Goal: Navigation & Orientation: Find specific page/section

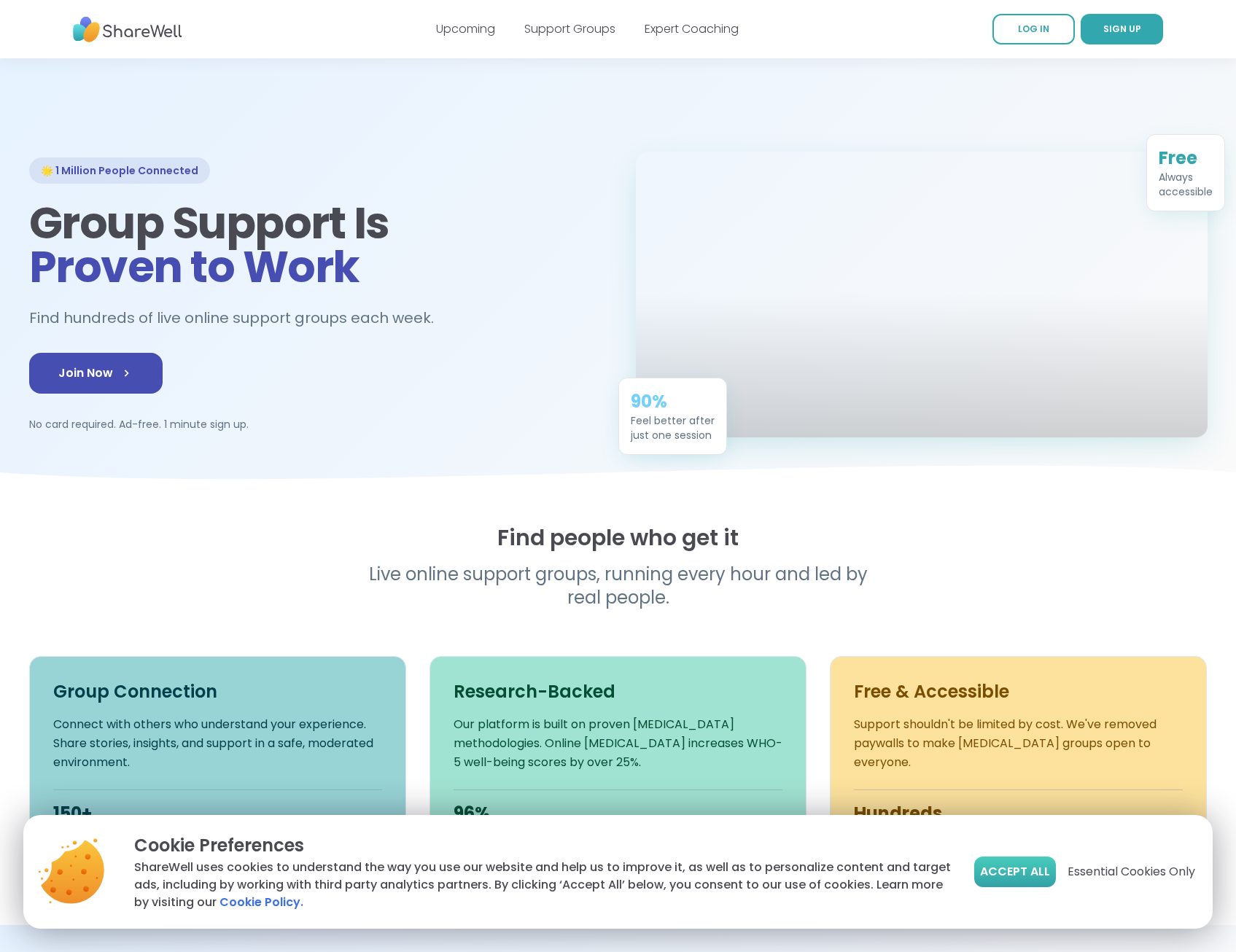
click at [1004, 870] on span "Accept All" at bounding box center [1015, 872] width 70 height 18
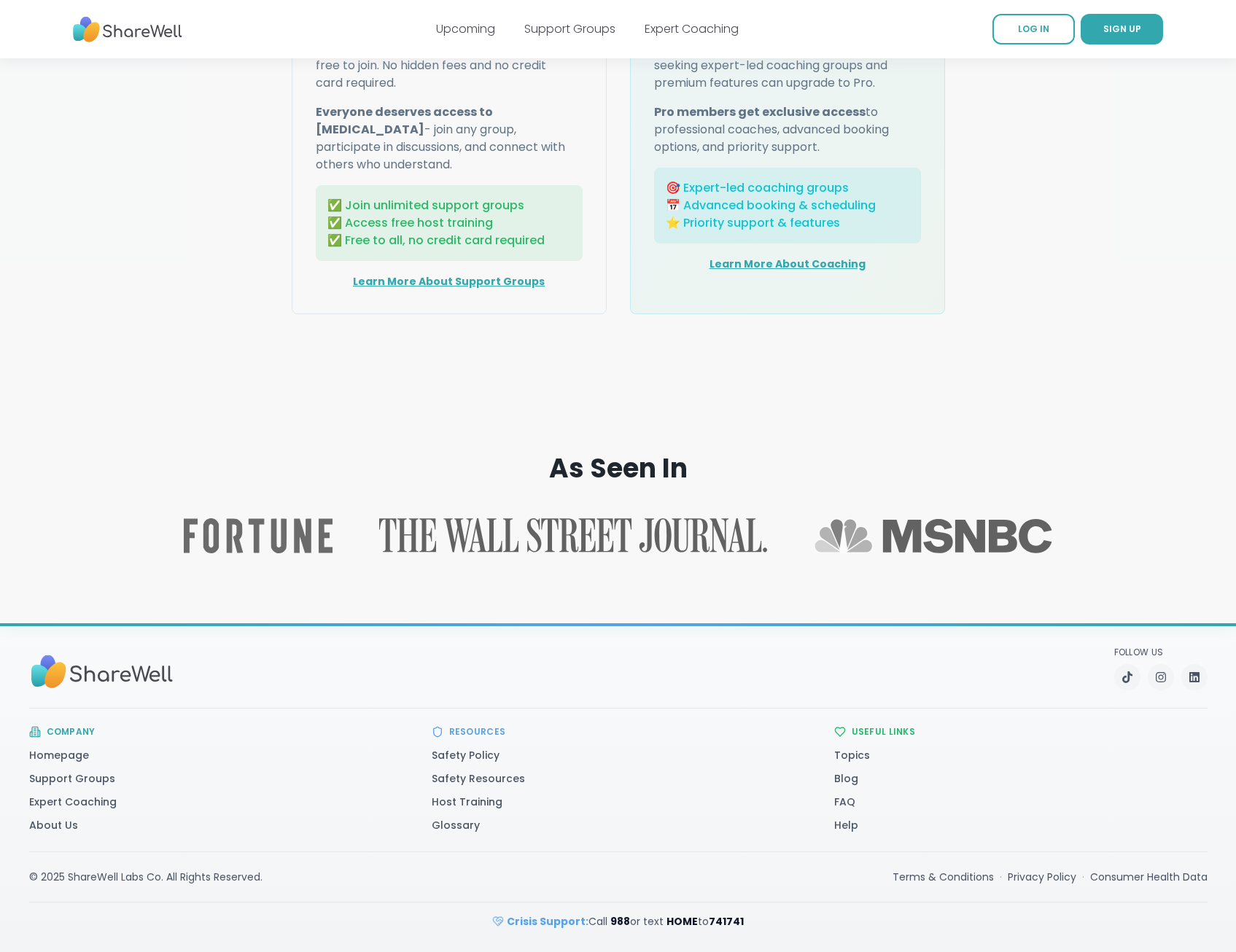
scroll to position [1981, 0]
click at [102, 799] on link "Expert Coaching" at bounding box center [73, 801] width 88 height 15
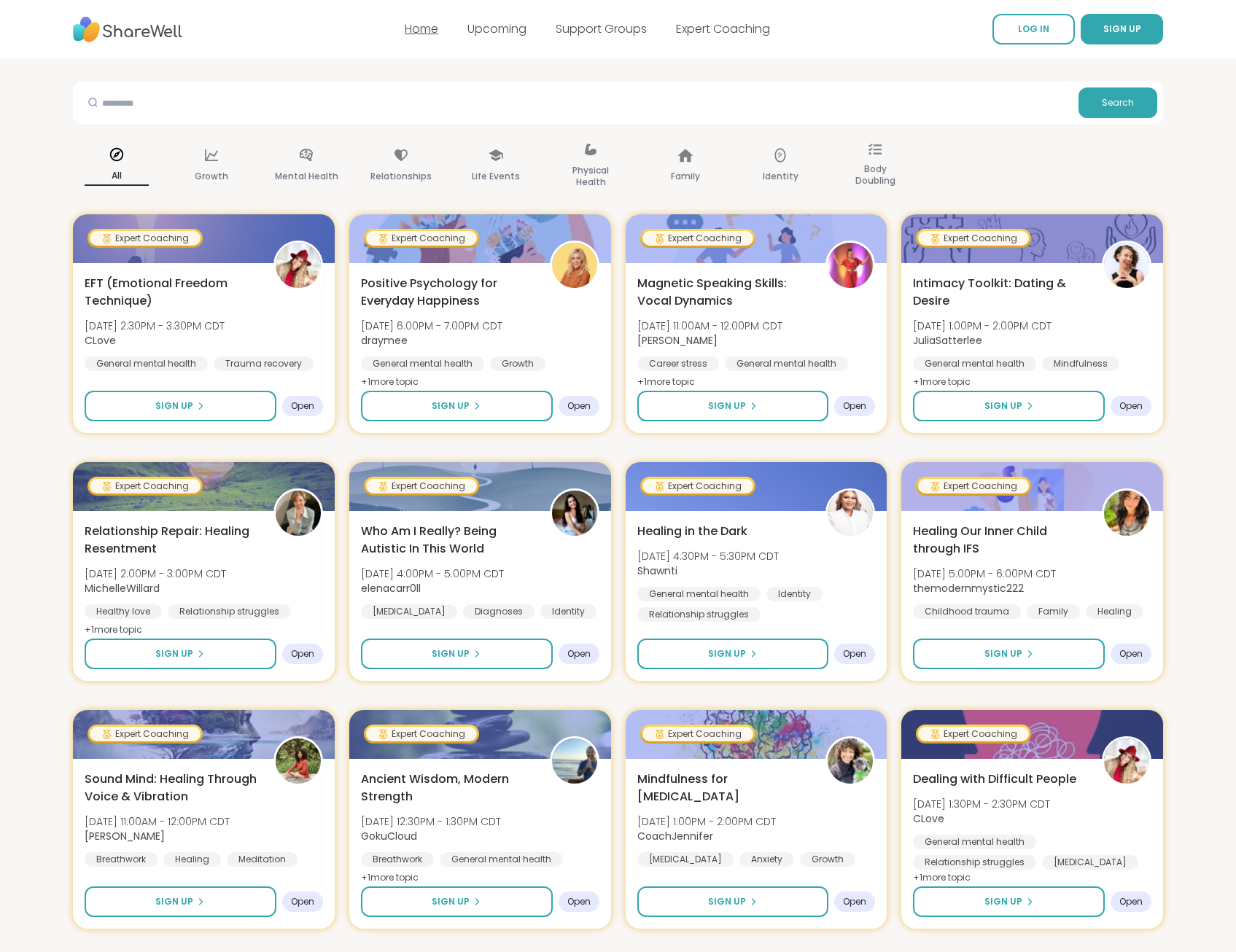
click at [425, 26] on link "Home" at bounding box center [421, 29] width 33 height 17
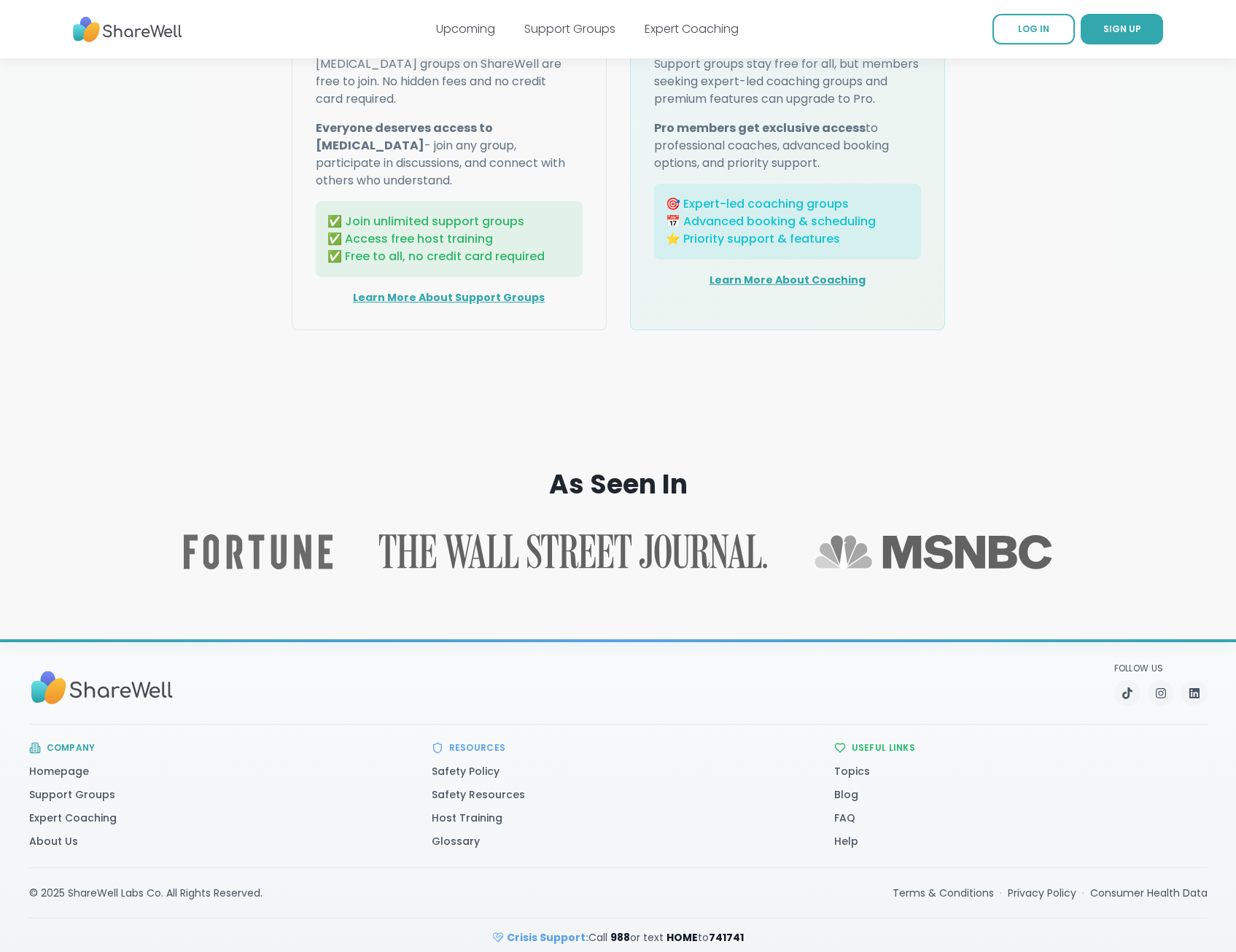
scroll to position [1981, 0]
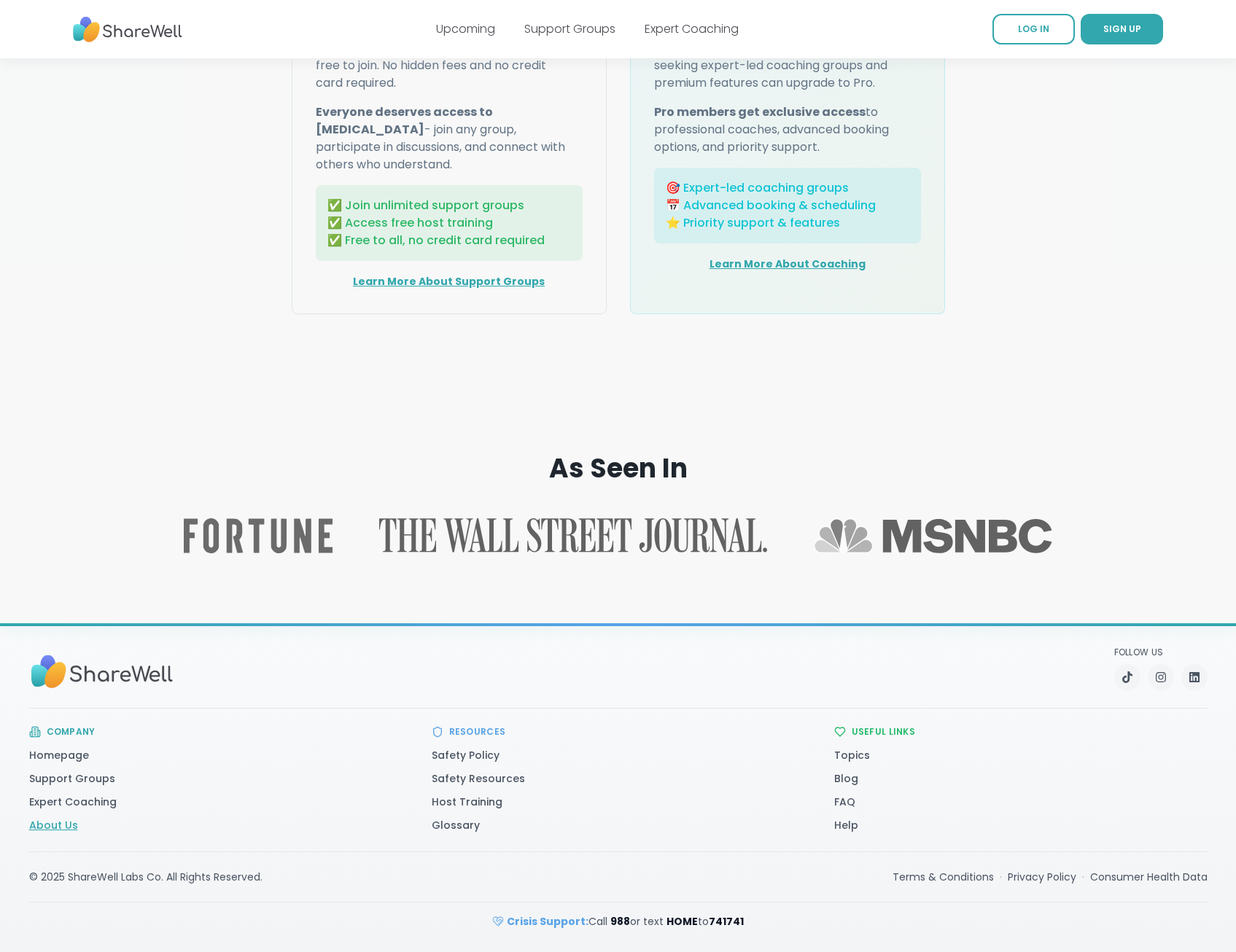
click at [64, 826] on link "About Us" at bounding box center [54, 825] width 49 height 15
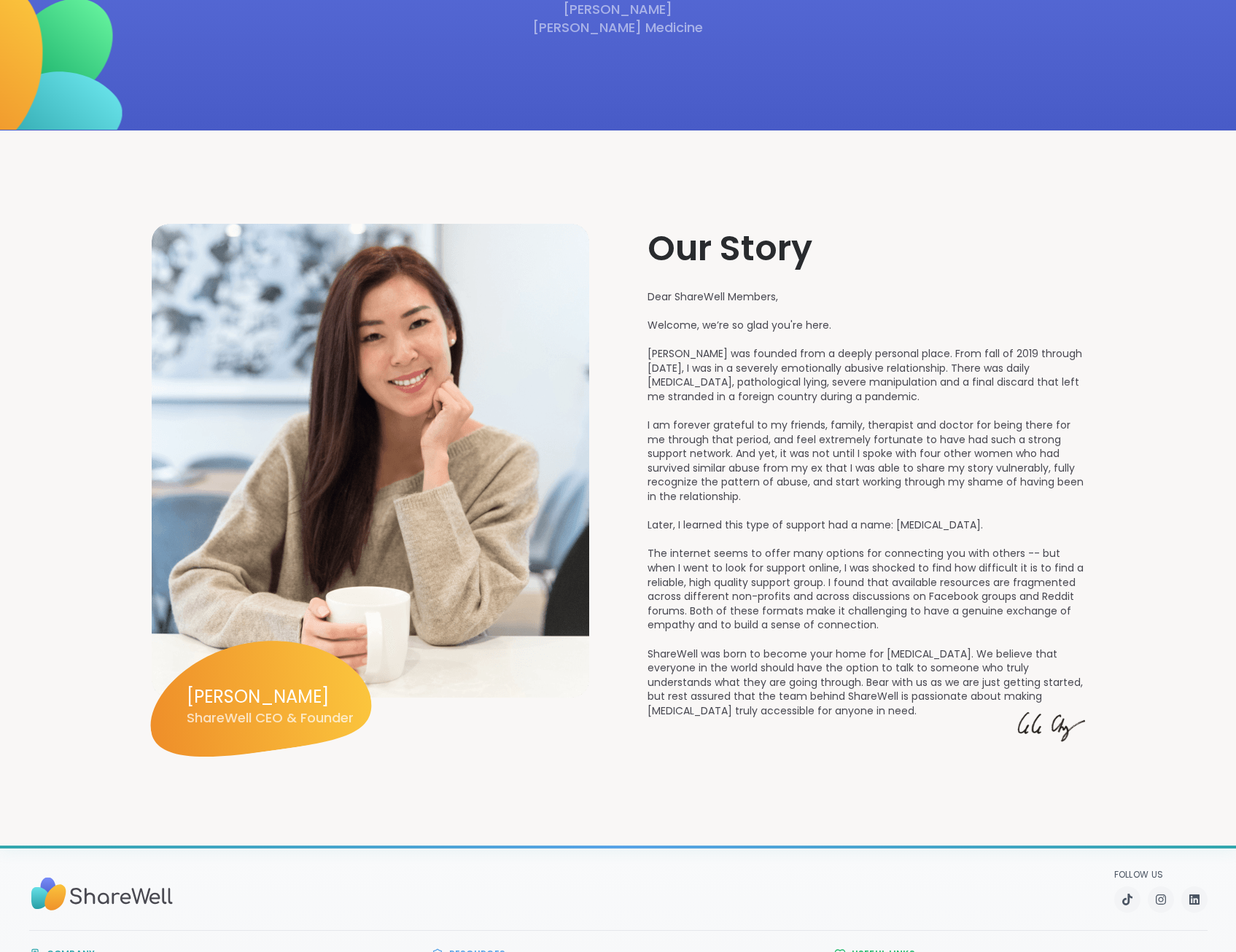
scroll to position [1735, 0]
